Goal: Information Seeking & Learning: Check status

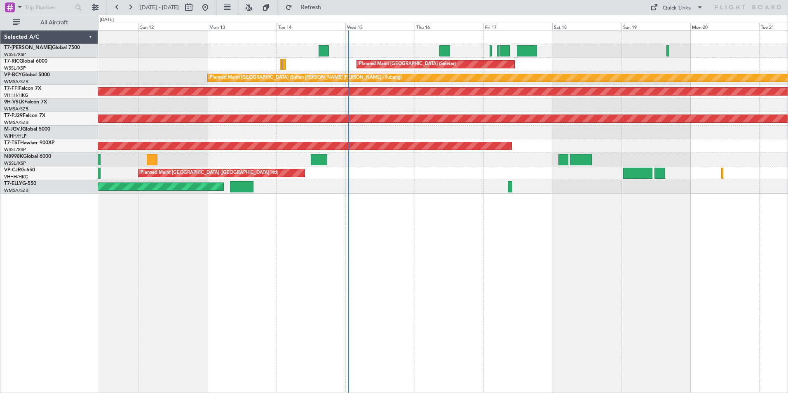
click at [312, 241] on div "Planned Maint [GEOGRAPHIC_DATA] (Seletar) Planned Maint [GEOGRAPHIC_DATA] (Sult…" at bounding box center [443, 211] width 690 height 363
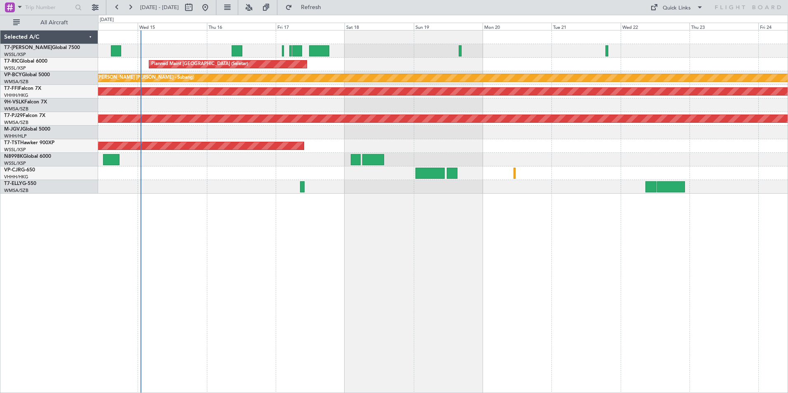
click at [320, 230] on div "Planned Maint [GEOGRAPHIC_DATA] (Seletar) Planned Maint [GEOGRAPHIC_DATA] (Sult…" at bounding box center [443, 211] width 690 height 363
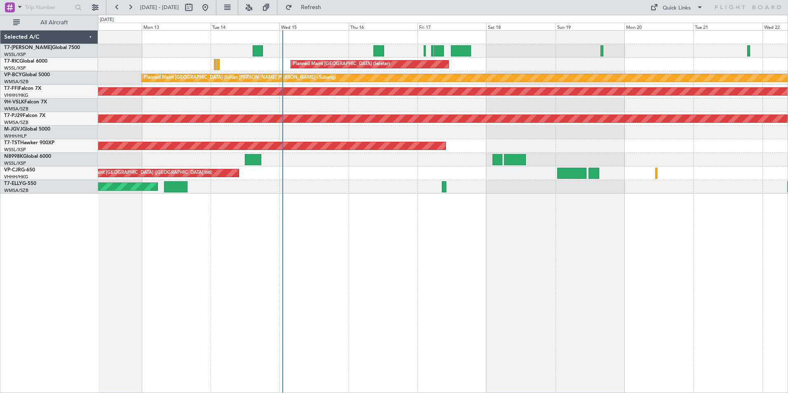
click at [518, 285] on div "Planned Maint [GEOGRAPHIC_DATA] (Seletar) Planned Maint [GEOGRAPHIC_DATA] (Sult…" at bounding box center [443, 211] width 690 height 363
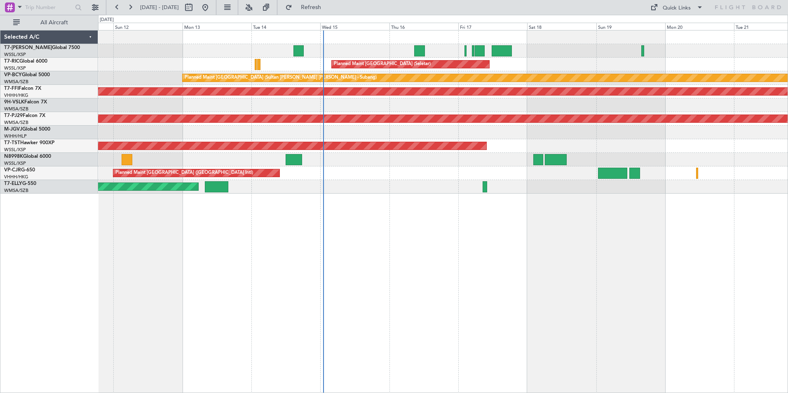
click at [234, 229] on div "Planned Maint [GEOGRAPHIC_DATA] (Seletar) Planned Maint [GEOGRAPHIC_DATA] (Sult…" at bounding box center [443, 211] width 690 height 363
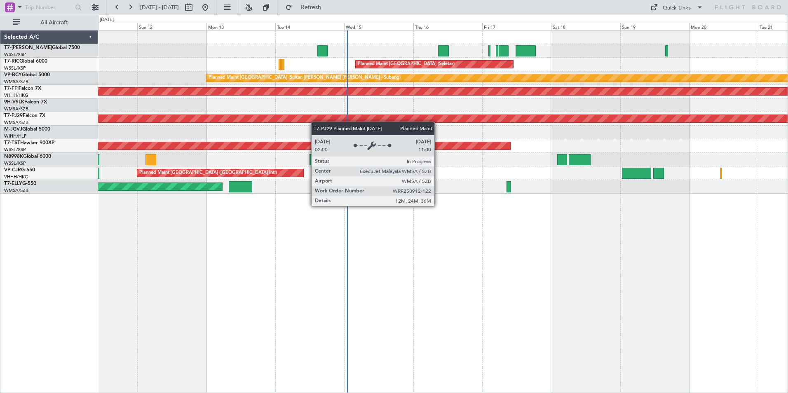
click at [306, 121] on div "Planned Maint [GEOGRAPHIC_DATA] (Seletar) Planned Maint [GEOGRAPHIC_DATA] (Sult…" at bounding box center [442, 111] width 689 height 163
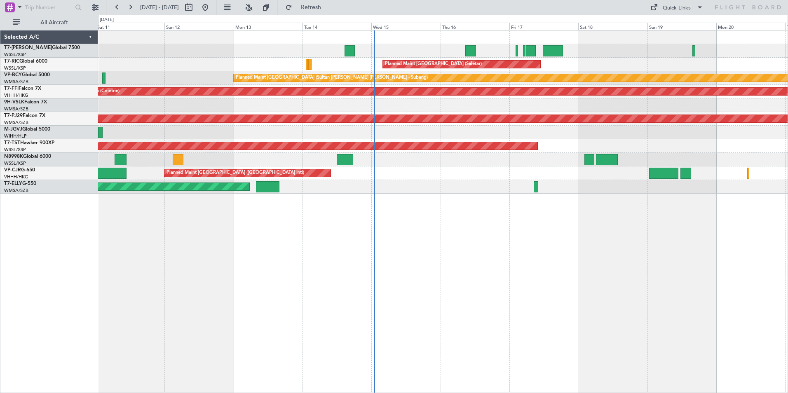
click at [305, 132] on div "Planned Maint [GEOGRAPHIC_DATA] (Seletar)" at bounding box center [442, 133] width 689 height 14
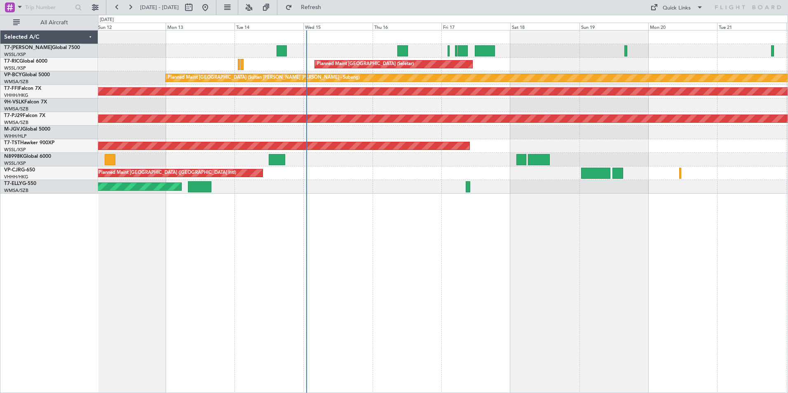
click at [243, 245] on div "Planned Maint [GEOGRAPHIC_DATA] (Seletar) Planned Maint [GEOGRAPHIC_DATA] (Sult…" at bounding box center [443, 211] width 690 height 363
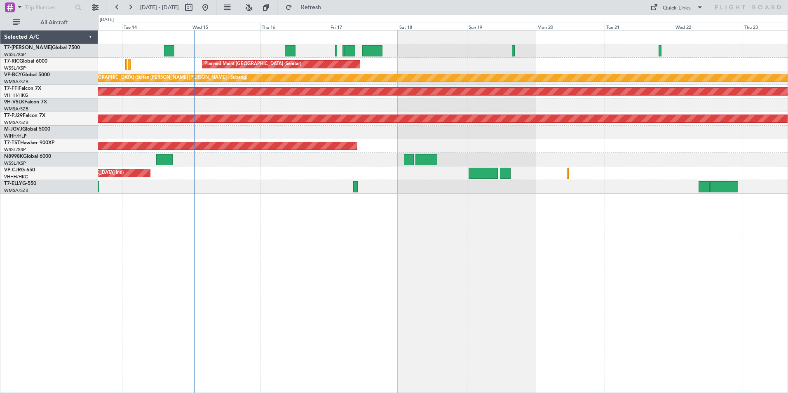
click at [427, 232] on div "Planned Maint [GEOGRAPHIC_DATA] (Seletar) Planned Maint [GEOGRAPHIC_DATA] (Sult…" at bounding box center [443, 211] width 690 height 363
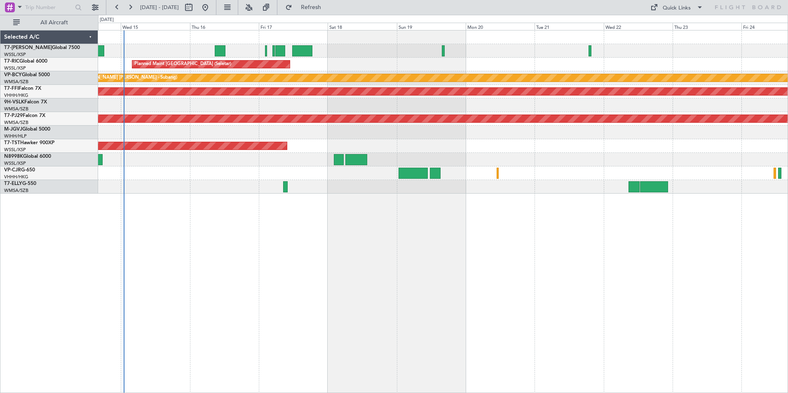
click at [354, 194] on div "Planned Maint [GEOGRAPHIC_DATA] (Seletar) Planned Maint [GEOGRAPHIC_DATA] (Sult…" at bounding box center [443, 211] width 690 height 363
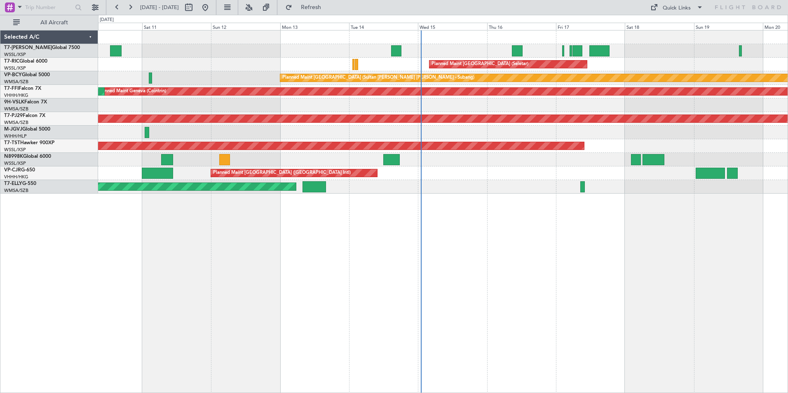
click at [474, 278] on div "Planned Maint [GEOGRAPHIC_DATA] (Seletar) Planned Maint [GEOGRAPHIC_DATA] (Sult…" at bounding box center [443, 211] width 690 height 363
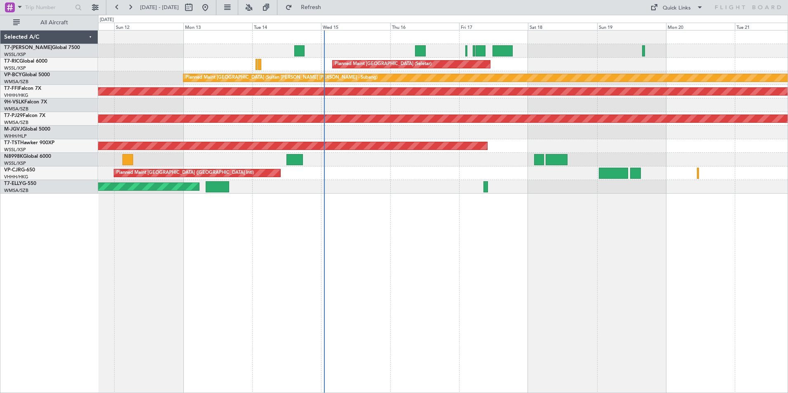
click at [523, 282] on div "Planned Maint [GEOGRAPHIC_DATA] (Seletar) Planned Maint [GEOGRAPHIC_DATA] (Sult…" at bounding box center [443, 211] width 690 height 363
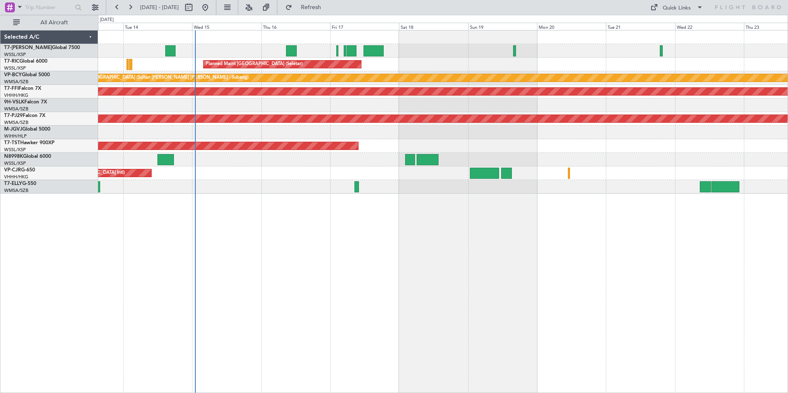
click at [455, 205] on div "Planned Maint [GEOGRAPHIC_DATA] (Seletar) Planned Maint [GEOGRAPHIC_DATA] (Sult…" at bounding box center [443, 211] width 690 height 363
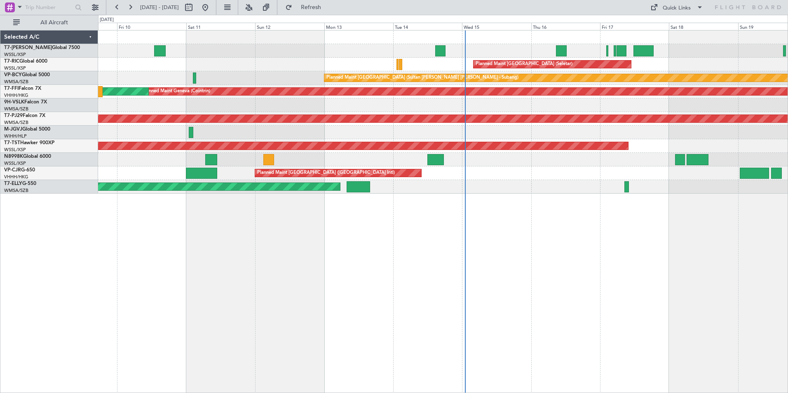
click at [531, 243] on div "Planned Maint [GEOGRAPHIC_DATA] (Seletar) Planned Maint [GEOGRAPHIC_DATA] (Sele…" at bounding box center [443, 211] width 690 height 363
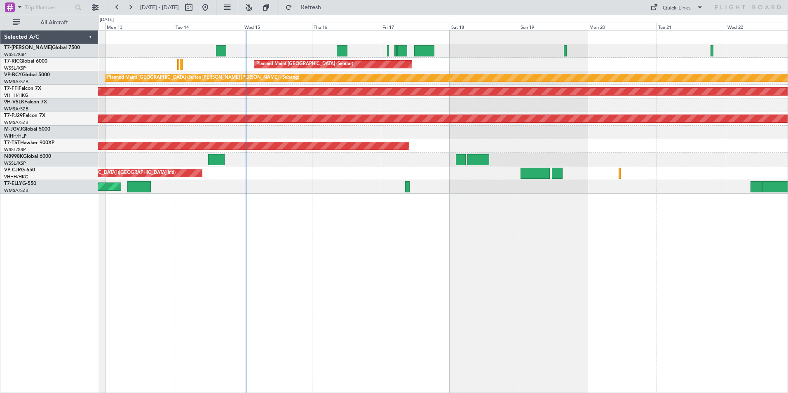
click at [339, 246] on div "Planned Maint [GEOGRAPHIC_DATA] (Seletar) Planned Maint [GEOGRAPHIC_DATA] (Sult…" at bounding box center [443, 211] width 690 height 363
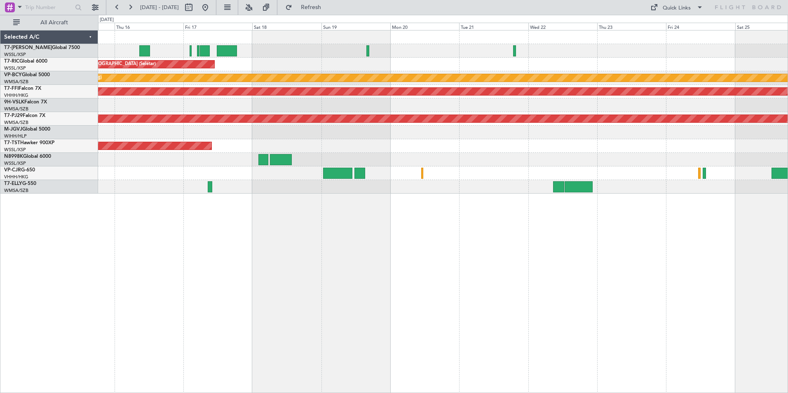
click at [452, 260] on div "Planned Maint [GEOGRAPHIC_DATA] (Seletar) Planned Maint [GEOGRAPHIC_DATA] (Sult…" at bounding box center [443, 211] width 690 height 363
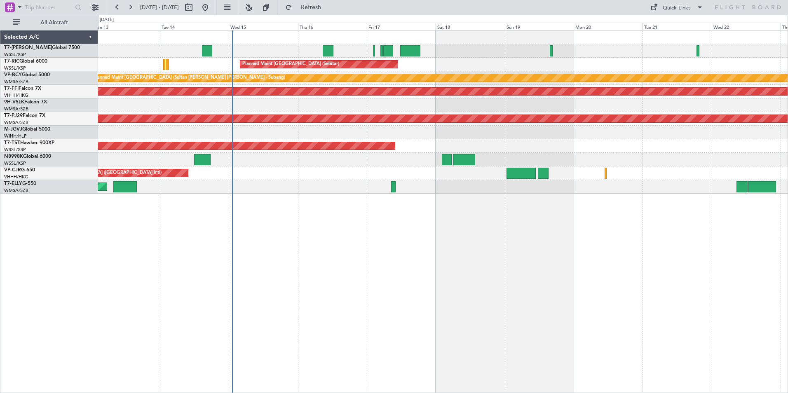
click at [388, 284] on div "Planned Maint [GEOGRAPHIC_DATA] (Seletar) Planned Maint [GEOGRAPHIC_DATA] (Sult…" at bounding box center [443, 211] width 690 height 363
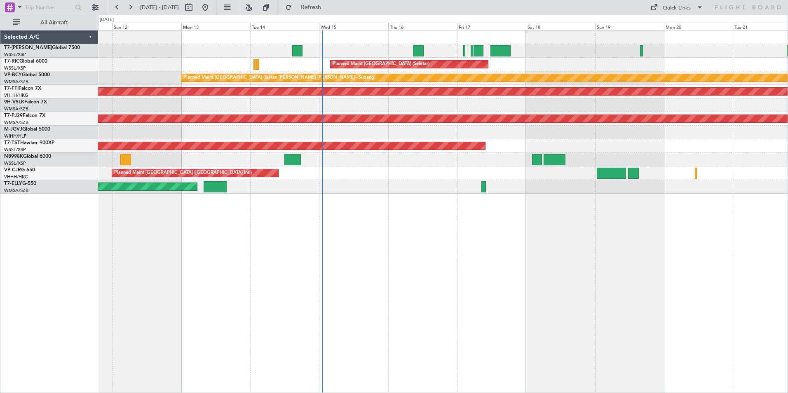
click at [359, 216] on div "Planned Maint [GEOGRAPHIC_DATA] (Seletar) Planned Maint [GEOGRAPHIC_DATA] (Sult…" at bounding box center [443, 211] width 690 height 363
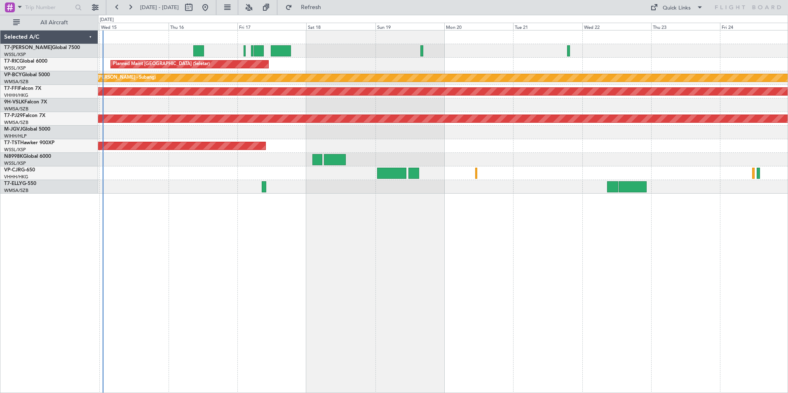
click at [246, 237] on div "Planned Maint [GEOGRAPHIC_DATA] (Seletar) Planned Maint [GEOGRAPHIC_DATA] (Sult…" at bounding box center [443, 211] width 690 height 363
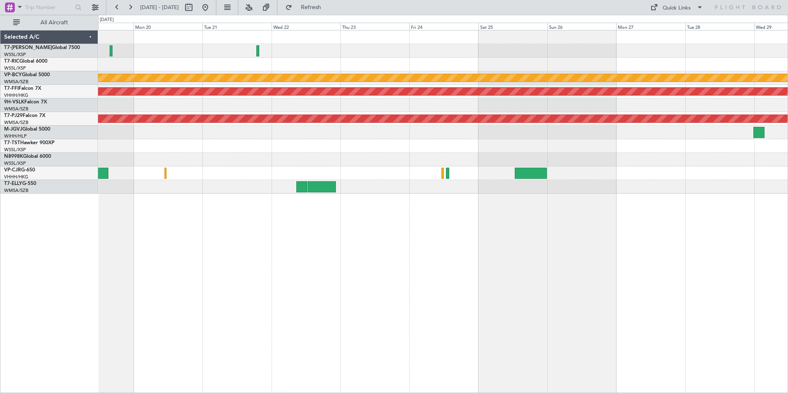
click at [413, 253] on div "Planned Maint [GEOGRAPHIC_DATA] (Seletar) Planned Maint [GEOGRAPHIC_DATA] (Sult…" at bounding box center [443, 211] width 690 height 363
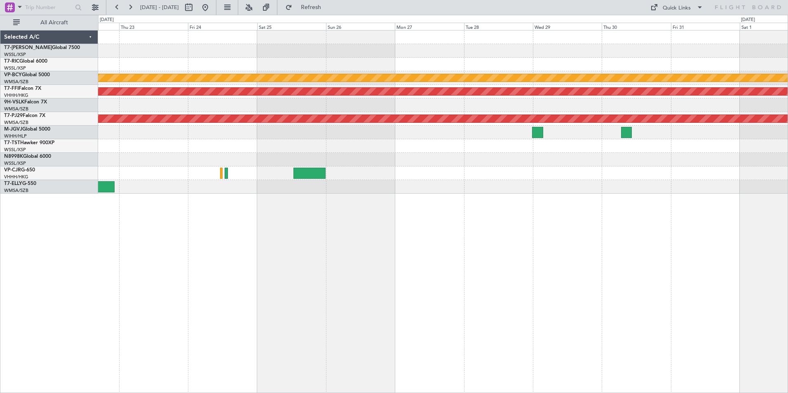
click at [387, 274] on div "Planned Maint [GEOGRAPHIC_DATA] (Sultan [PERSON_NAME] [PERSON_NAME] - Subang) P…" at bounding box center [443, 211] width 690 height 363
click at [412, 242] on div "Planned Maint [GEOGRAPHIC_DATA] (Sultan [PERSON_NAME] [PERSON_NAME] - Subang) P…" at bounding box center [443, 211] width 690 height 363
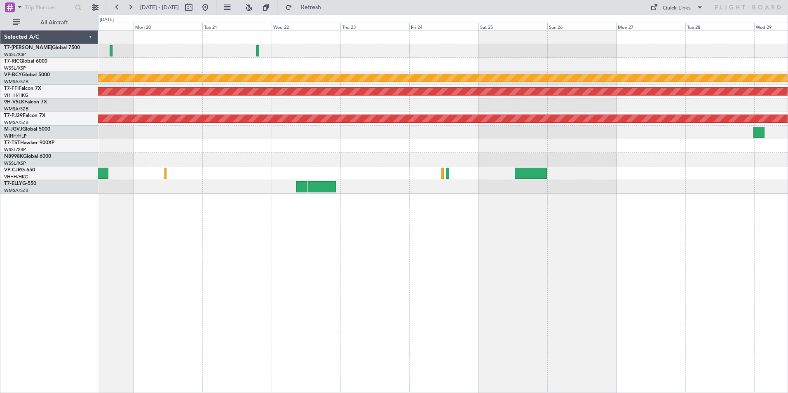
click at [593, 222] on div "Planned Maint [GEOGRAPHIC_DATA] (Seletar) Planned Maint [GEOGRAPHIC_DATA] (Sult…" at bounding box center [443, 211] width 690 height 363
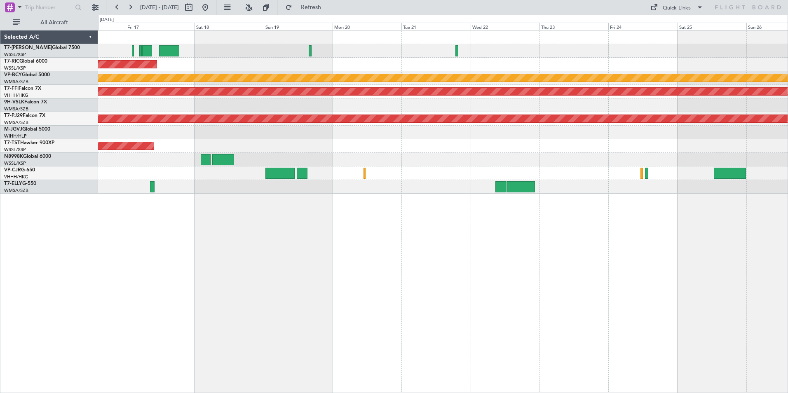
click at [369, 264] on div "Planned Maint [GEOGRAPHIC_DATA] (Seletar) Planned Maint [GEOGRAPHIC_DATA] (Sult…" at bounding box center [443, 211] width 690 height 363
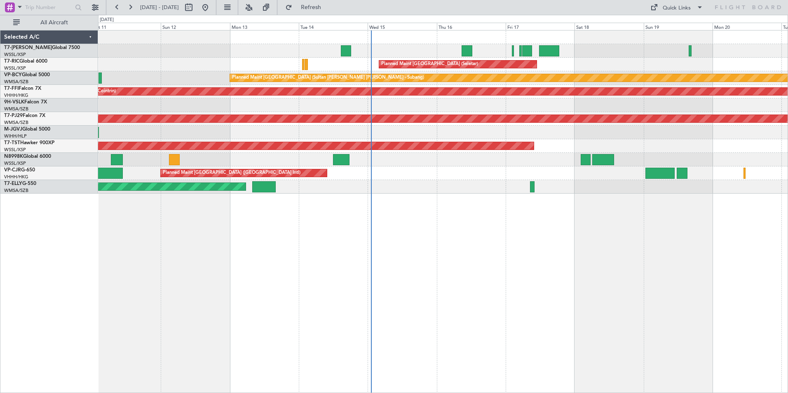
click at [532, 288] on div "Planned Maint [GEOGRAPHIC_DATA] (Seletar) Planned Maint [GEOGRAPHIC_DATA] (Sult…" at bounding box center [443, 211] width 690 height 363
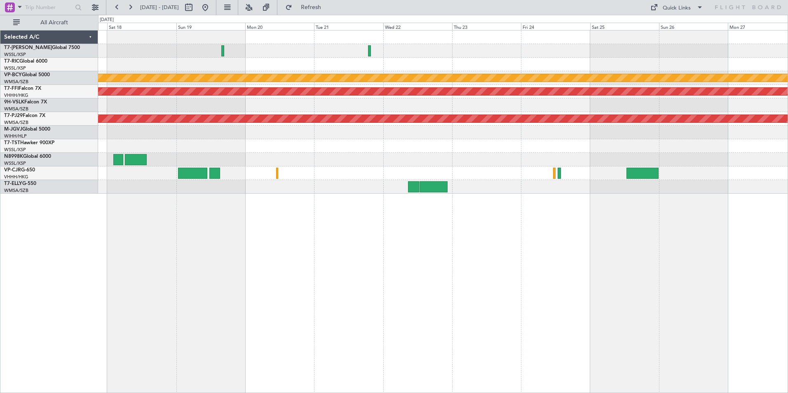
click at [229, 251] on div "Planned Maint [GEOGRAPHIC_DATA] (Seletar) Planned Maint [GEOGRAPHIC_DATA] (Sult…" at bounding box center [443, 211] width 690 height 363
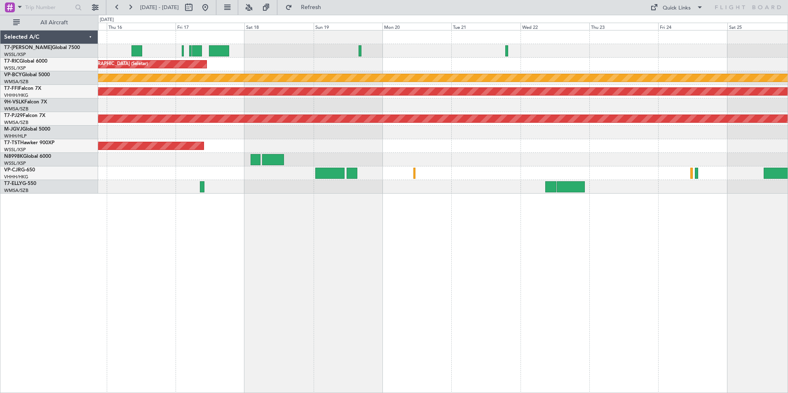
click at [382, 270] on div "Planned Maint [GEOGRAPHIC_DATA] (Seletar) Planned Maint [GEOGRAPHIC_DATA] (Sult…" at bounding box center [443, 211] width 690 height 363
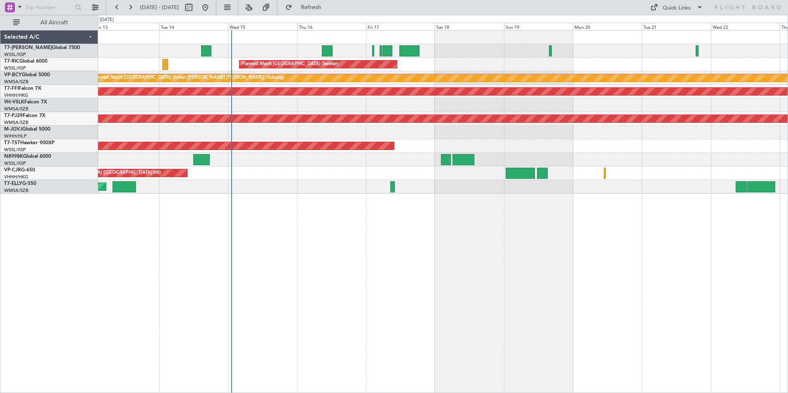
click at [413, 292] on div "Planned Maint [GEOGRAPHIC_DATA] (Seletar) Planned Maint [GEOGRAPHIC_DATA] (Sult…" at bounding box center [443, 211] width 690 height 363
click at [316, 225] on div "Planned Maint [GEOGRAPHIC_DATA] (Seletar) Planned Maint [GEOGRAPHIC_DATA] (Sult…" at bounding box center [443, 211] width 690 height 363
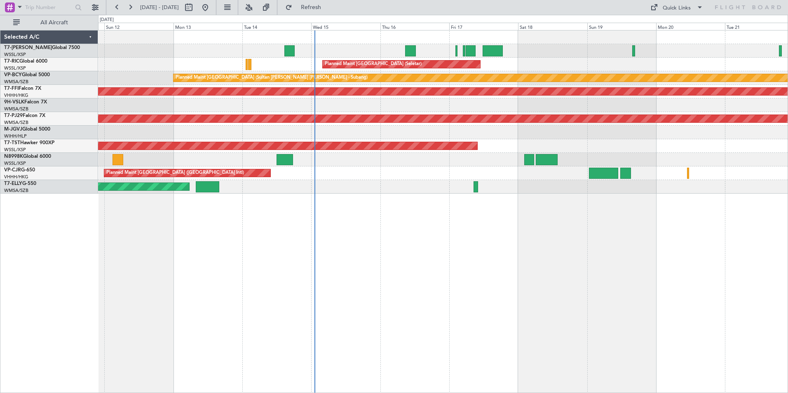
click at [445, 248] on div "Planned Maint [GEOGRAPHIC_DATA] (Seletar) Planned Maint [GEOGRAPHIC_DATA] (Sult…" at bounding box center [443, 211] width 690 height 363
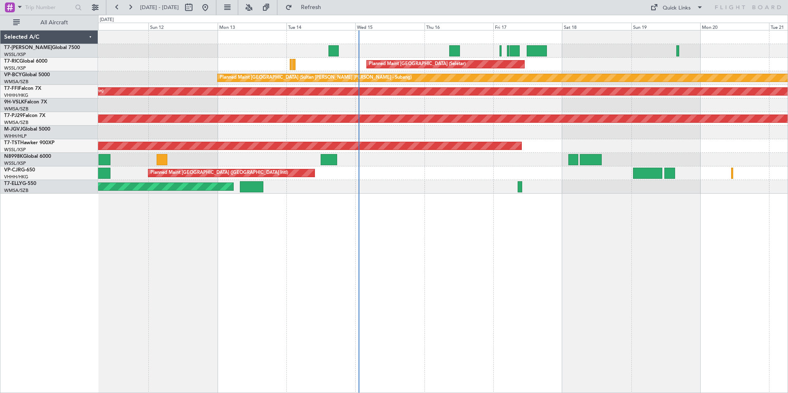
click at [425, 193] on div "Planned Maint [GEOGRAPHIC_DATA] ([GEOGRAPHIC_DATA] Intl)" at bounding box center [442, 187] width 689 height 14
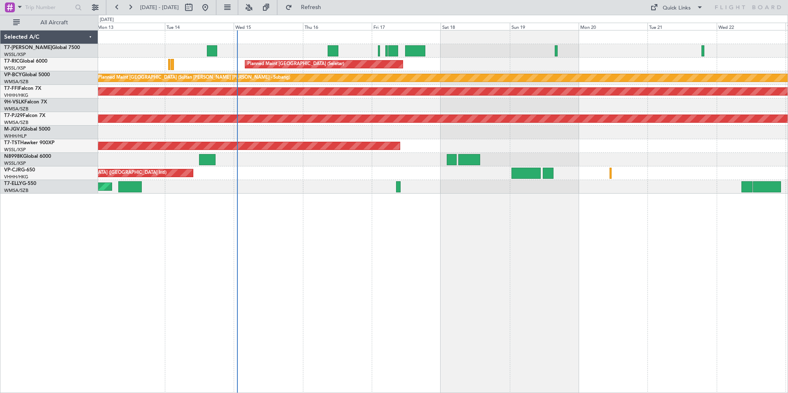
click at [408, 251] on div "Planned Maint [GEOGRAPHIC_DATA] (Seletar) Planned Maint [GEOGRAPHIC_DATA] (Sult…" at bounding box center [443, 211] width 690 height 363
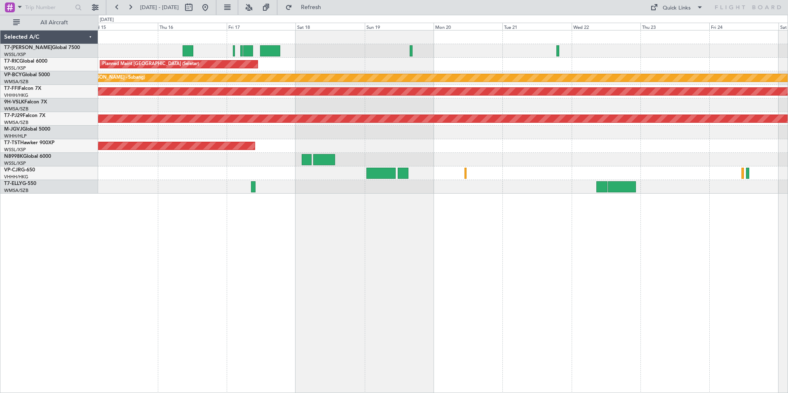
click at [298, 264] on div "Planned Maint [GEOGRAPHIC_DATA] (Seletar) Planned Maint [GEOGRAPHIC_DATA] (Sult…" at bounding box center [443, 211] width 690 height 363
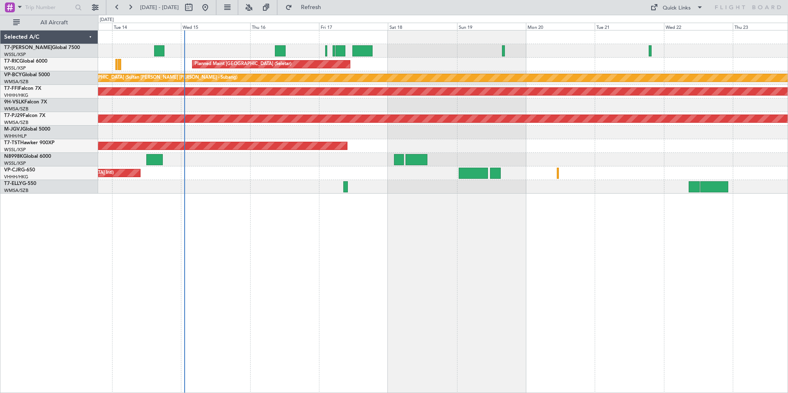
click at [661, 291] on div "Planned Maint [GEOGRAPHIC_DATA] (Seletar) Planned Maint [GEOGRAPHIC_DATA] (Sult…" at bounding box center [443, 211] width 690 height 363
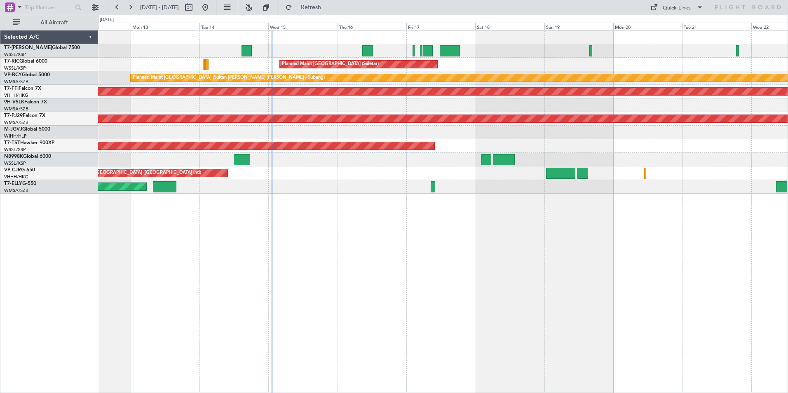
click at [395, 252] on div "Planned Maint [GEOGRAPHIC_DATA] (Seletar) Planned Maint [GEOGRAPHIC_DATA] (Sult…" at bounding box center [443, 211] width 690 height 363
